Goal: Find specific fact: Find specific fact

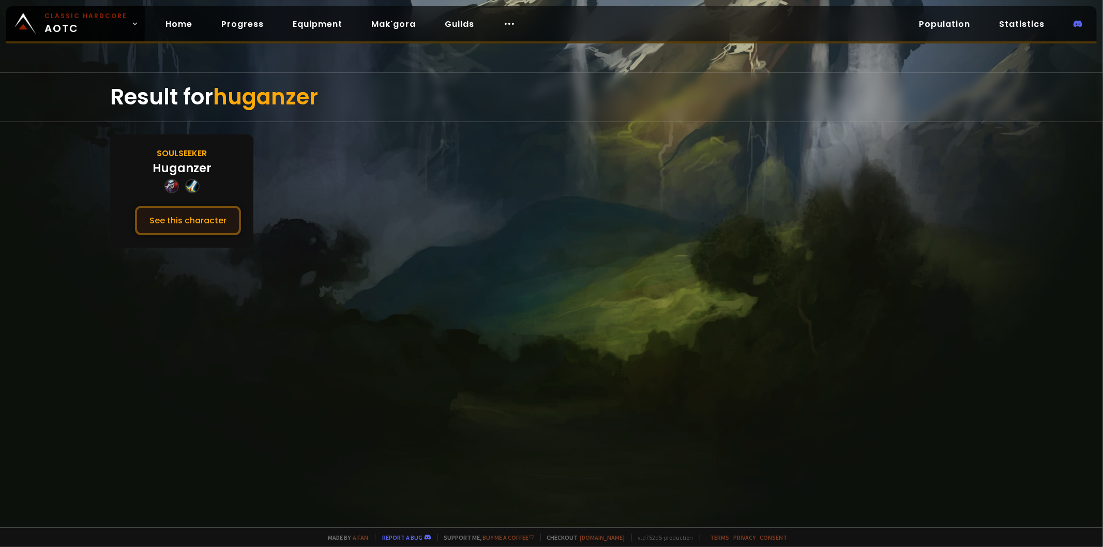
click at [165, 206] on button "See this character" at bounding box center [188, 220] width 106 height 29
